Goal: Information Seeking & Learning: Learn about a topic

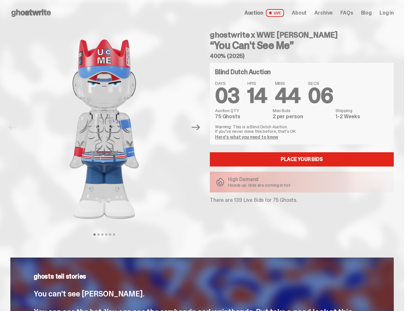
click at [204, 155] on div "ghostwrite x WWE [PERSON_NAME] “You Can't See Me” 400% (2025) Blind Dutch Aucti…" at bounding box center [298, 127] width 192 height 203
click at [108, 127] on img at bounding box center [104, 129] width 165 height 207
click at [199, 127] on icon "Next" at bounding box center [196, 128] width 8 height 6
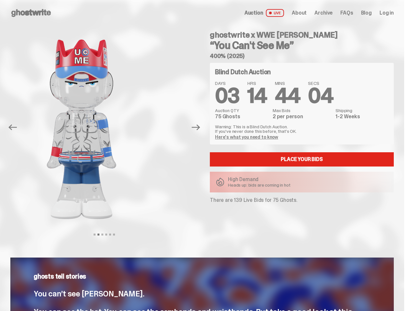
click at [0, 33] on div "ghostwrite x WWE [PERSON_NAME] “You Can't See Me” 400% (2025) Previous Next Vie…" at bounding box center [202, 134] width 404 height 216
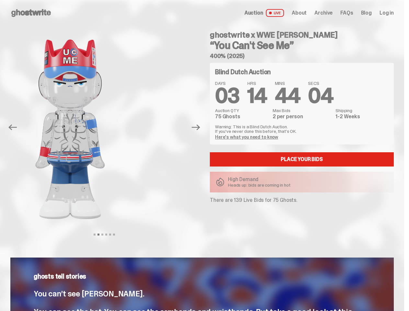
click at [247, 137] on link "Here's what you need to know" at bounding box center [246, 137] width 63 height 6
